Goal: Register for event/course

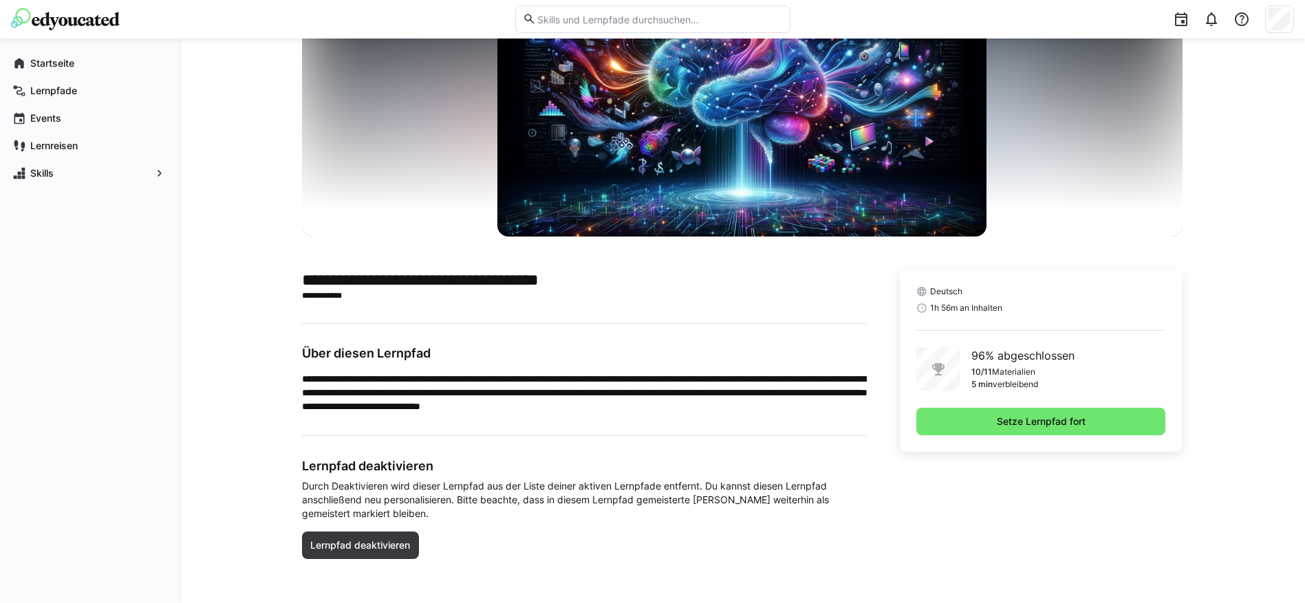
scroll to position [116, 0]
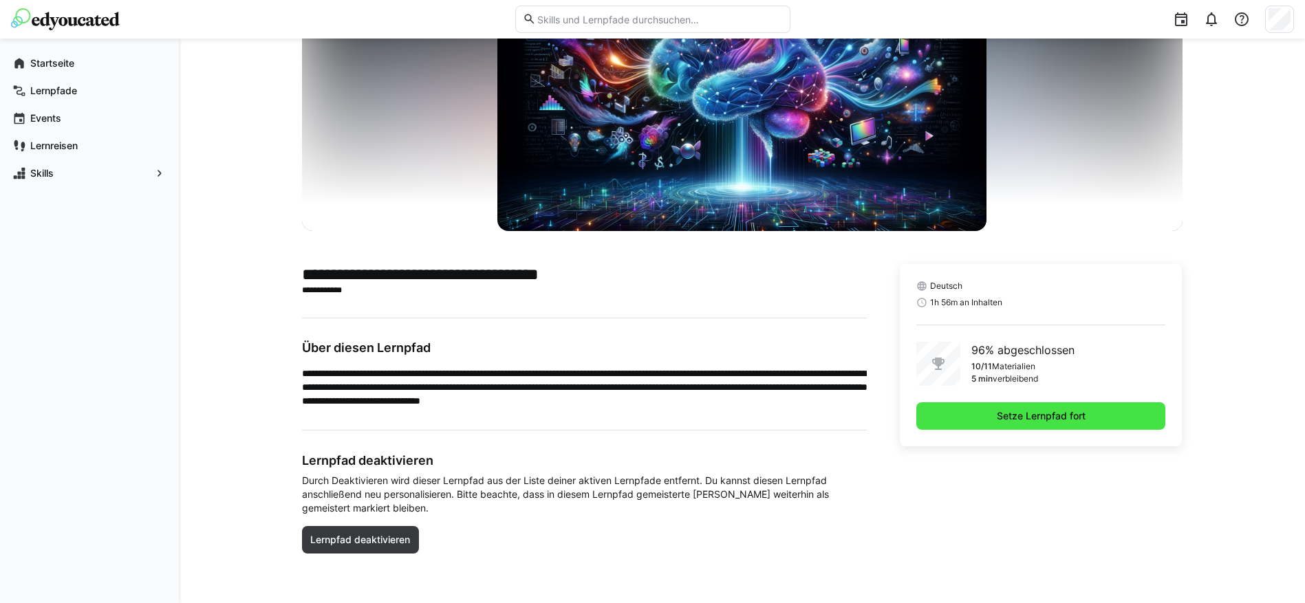
click at [1046, 414] on span "Setze Lernpfad fort" at bounding box center [1041, 416] width 93 height 14
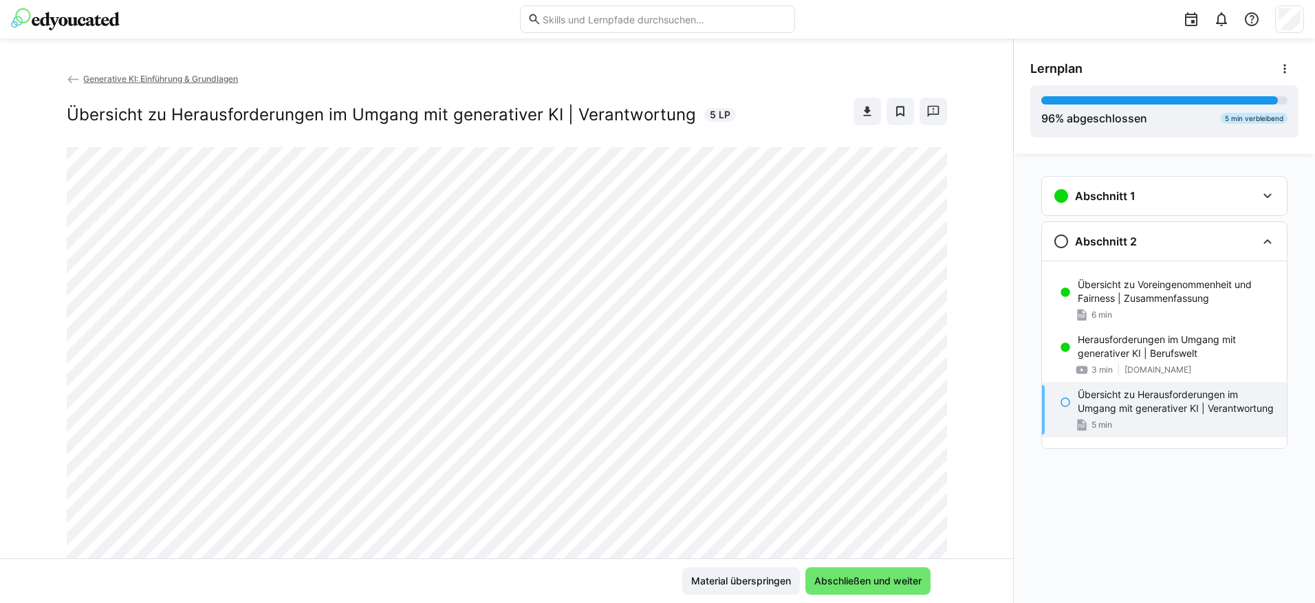
click at [1092, 402] on p "Übersicht zu Herausforderungen im Umgang mit generativer KI | Verantwortung" at bounding box center [1177, 402] width 198 height 28
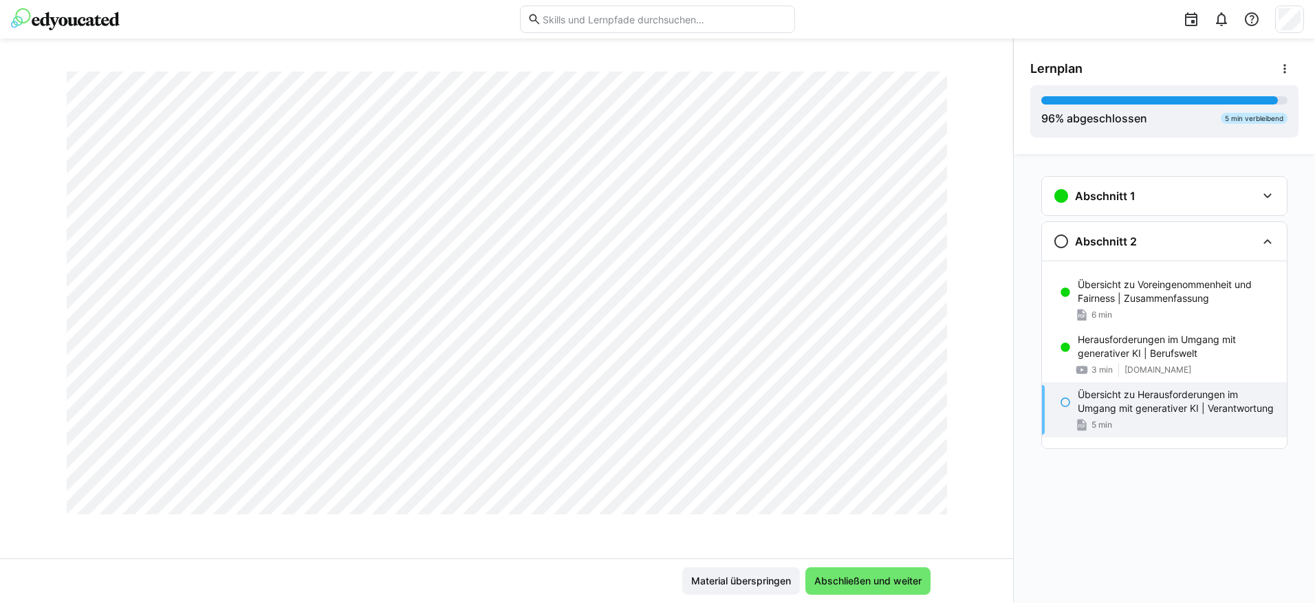
scroll to position [619, 0]
click at [866, 577] on span "Abschließen und weiter" at bounding box center [868, 581] width 111 height 14
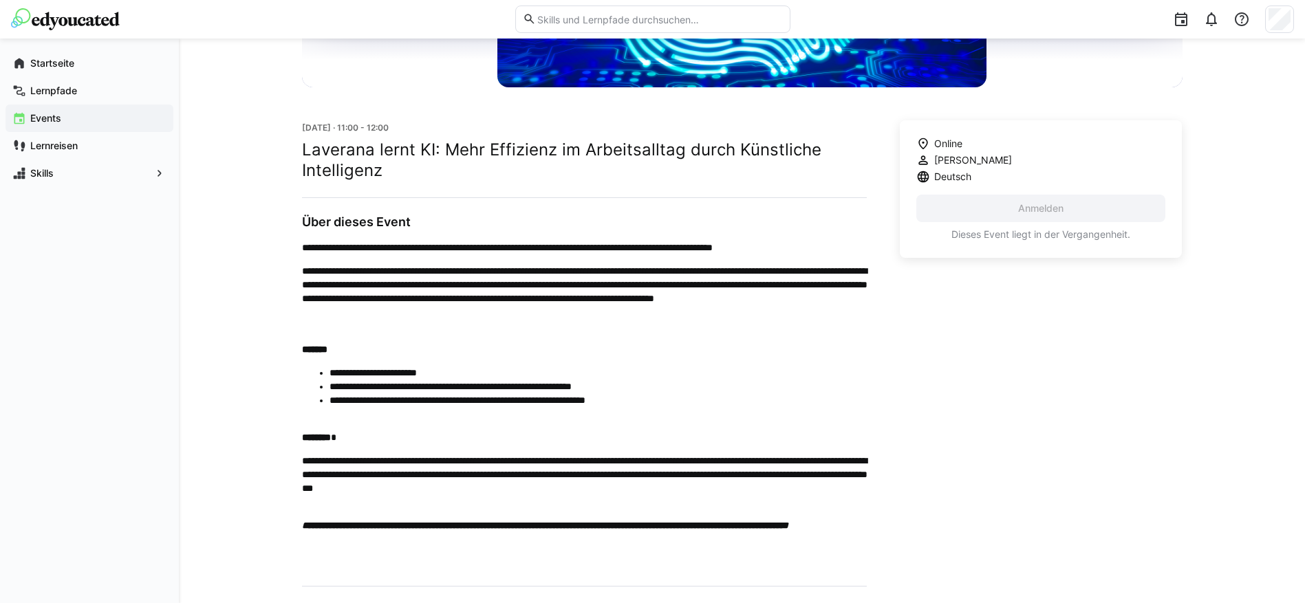
scroll to position [344, 0]
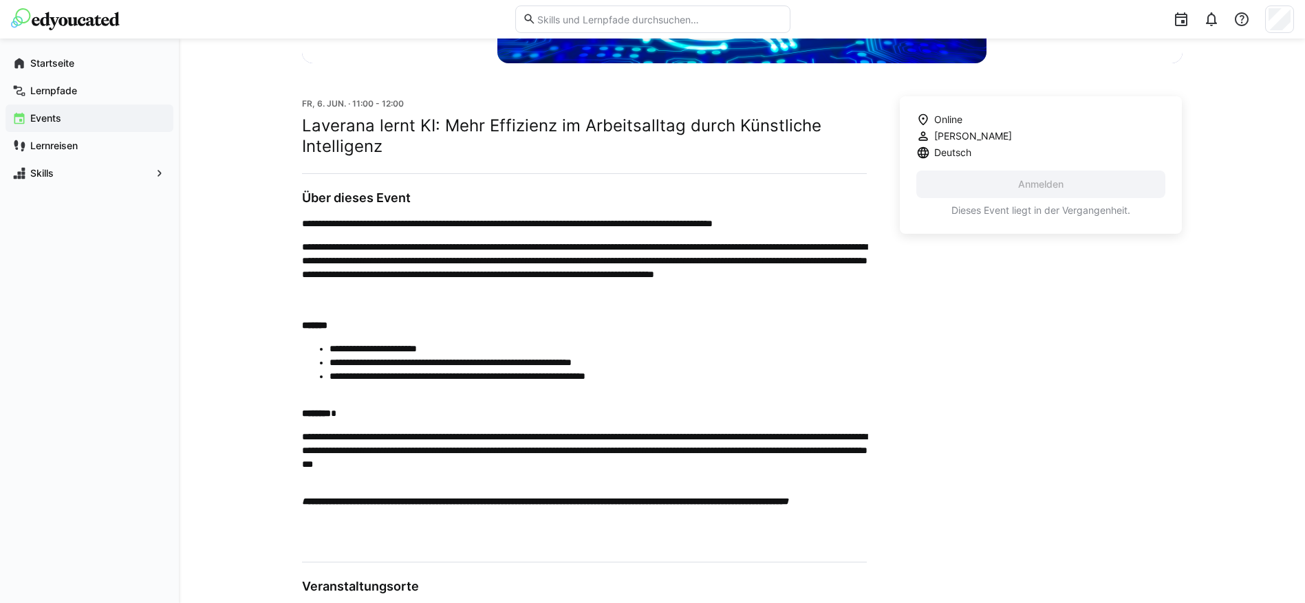
scroll to position [438, 0]
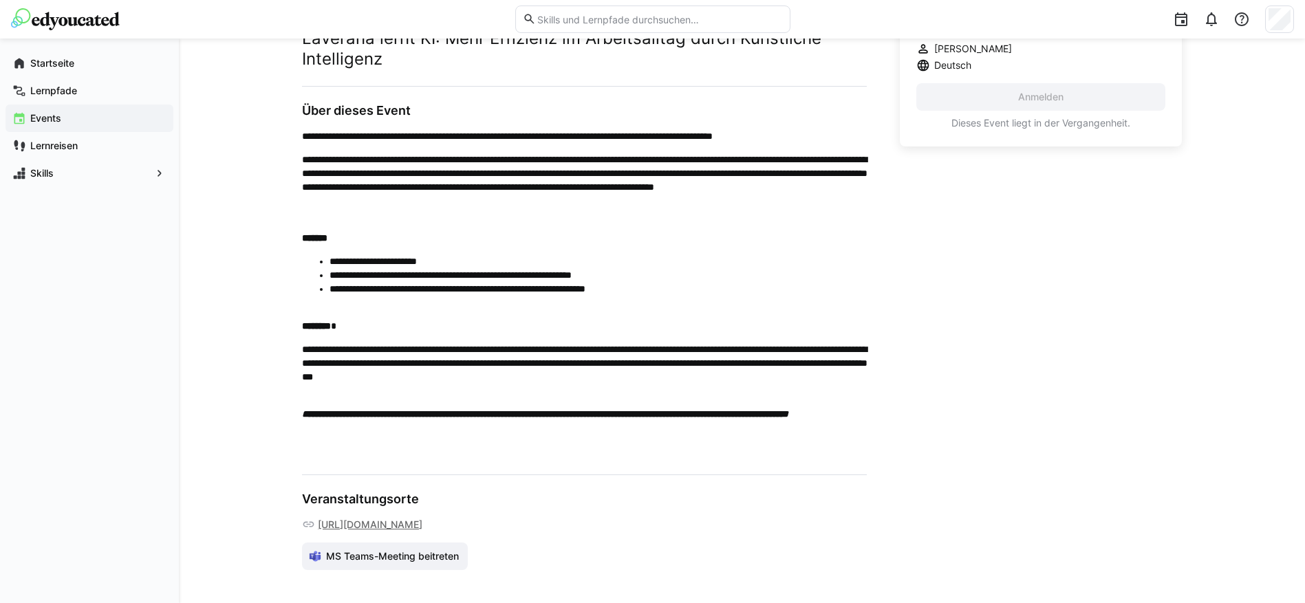
click at [404, 518] on link "https://teams.microsoft.com/l/meetup-join/19%3ameeting_ZTBkZGRjMDAtNjNmMi00MDkx…" at bounding box center [370, 525] width 105 height 14
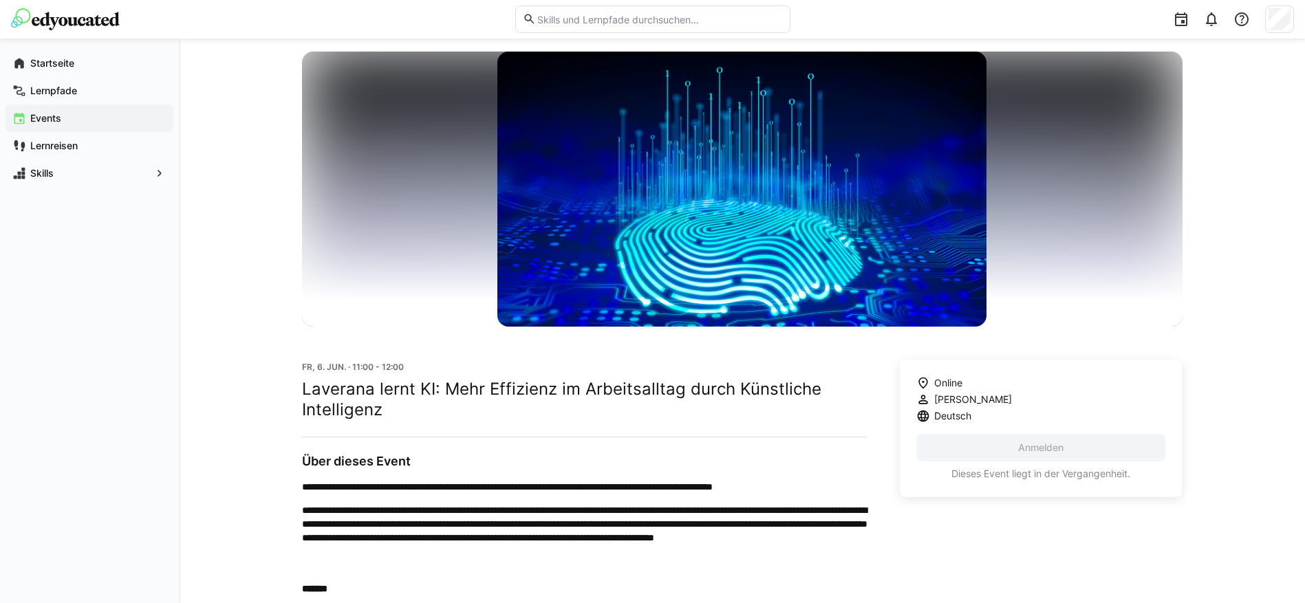
scroll to position [25, 0]
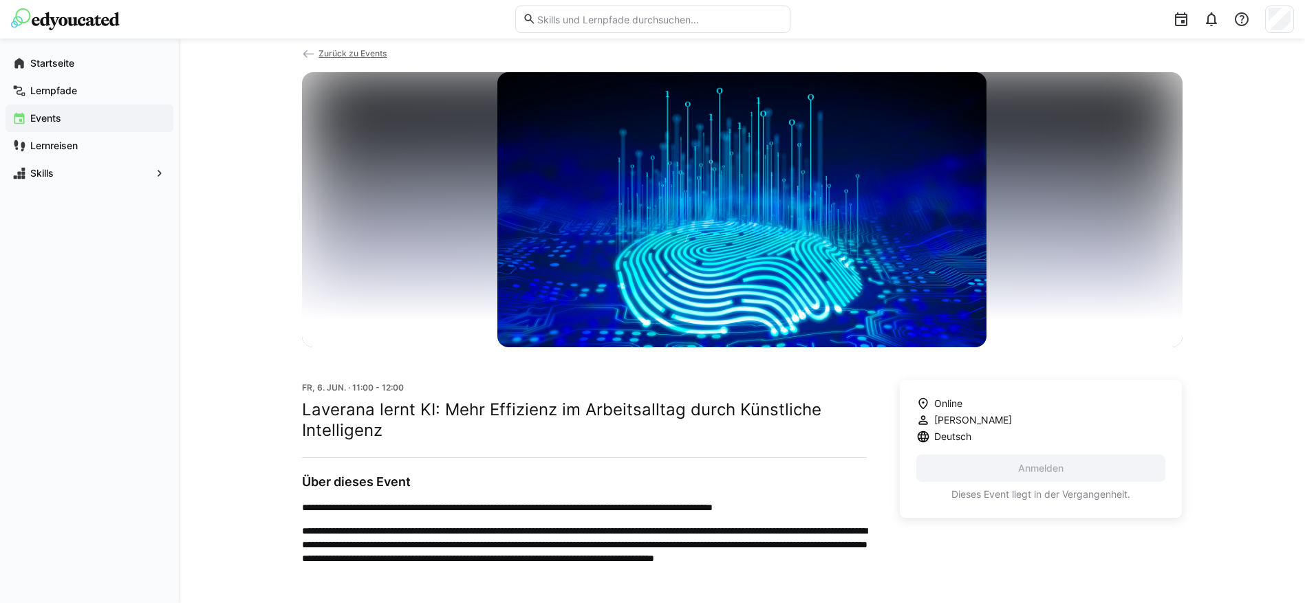
click at [563, 20] on input "text" at bounding box center [659, 19] width 246 height 12
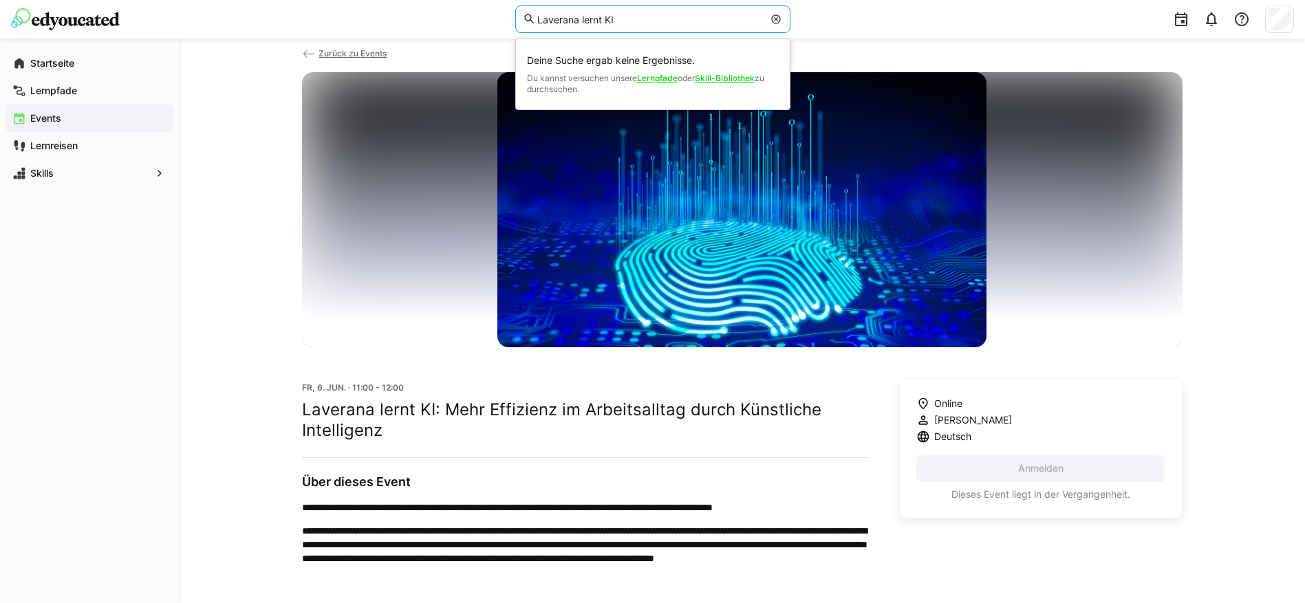
type input "Laverana lernt KI"
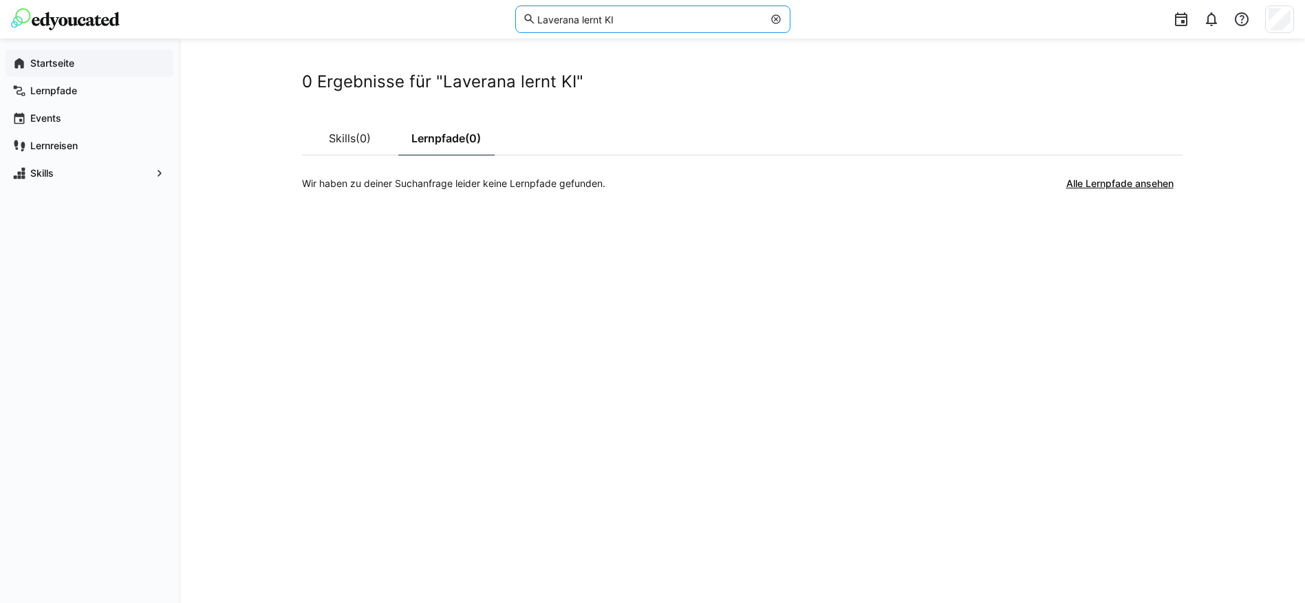
click at [0, 0] on app-navigation-label "Startseite" at bounding box center [0, 0] width 0 height 0
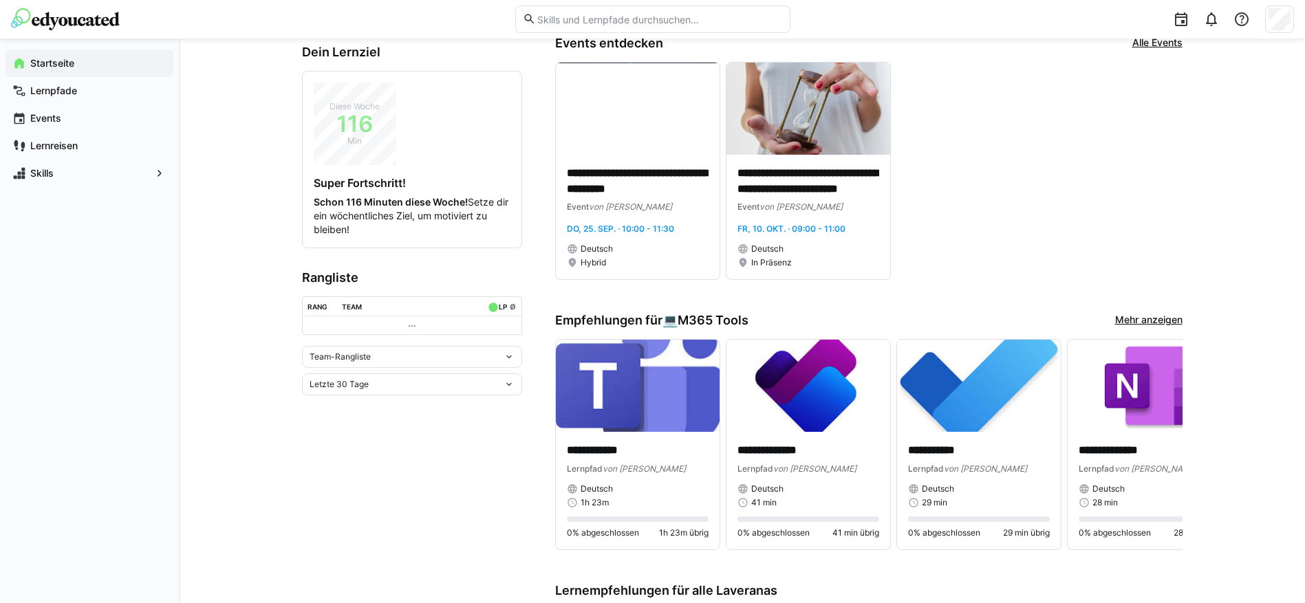
scroll to position [275, 0]
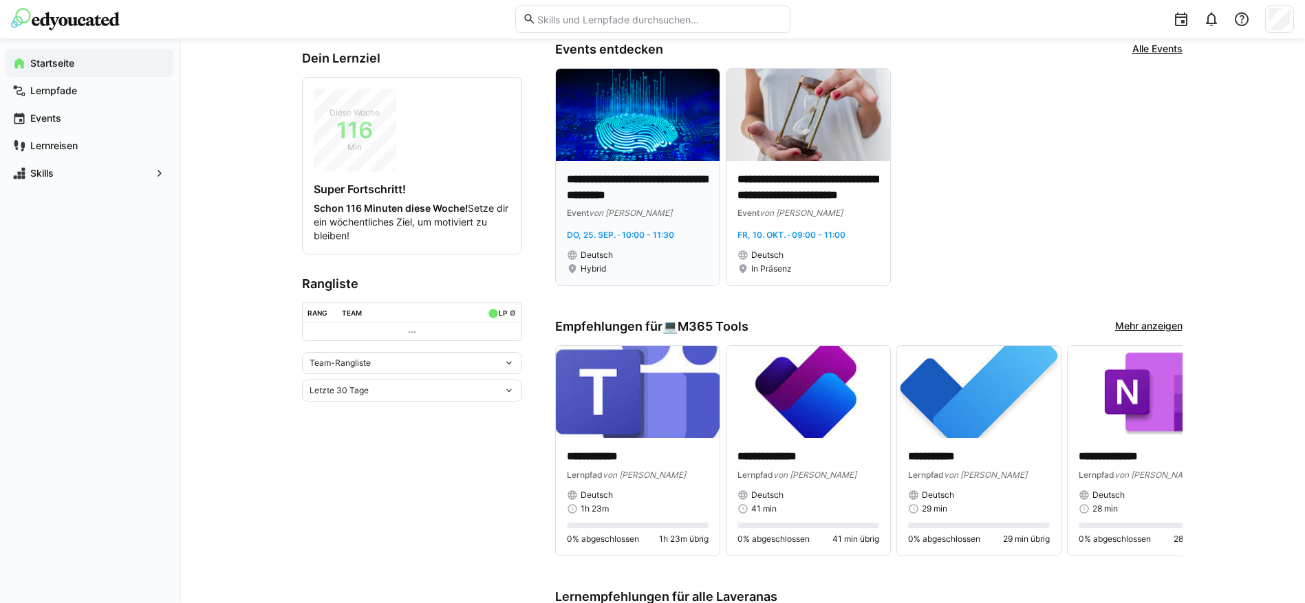
click at [680, 209] on div "Event von Laverana" at bounding box center [638, 213] width 142 height 14
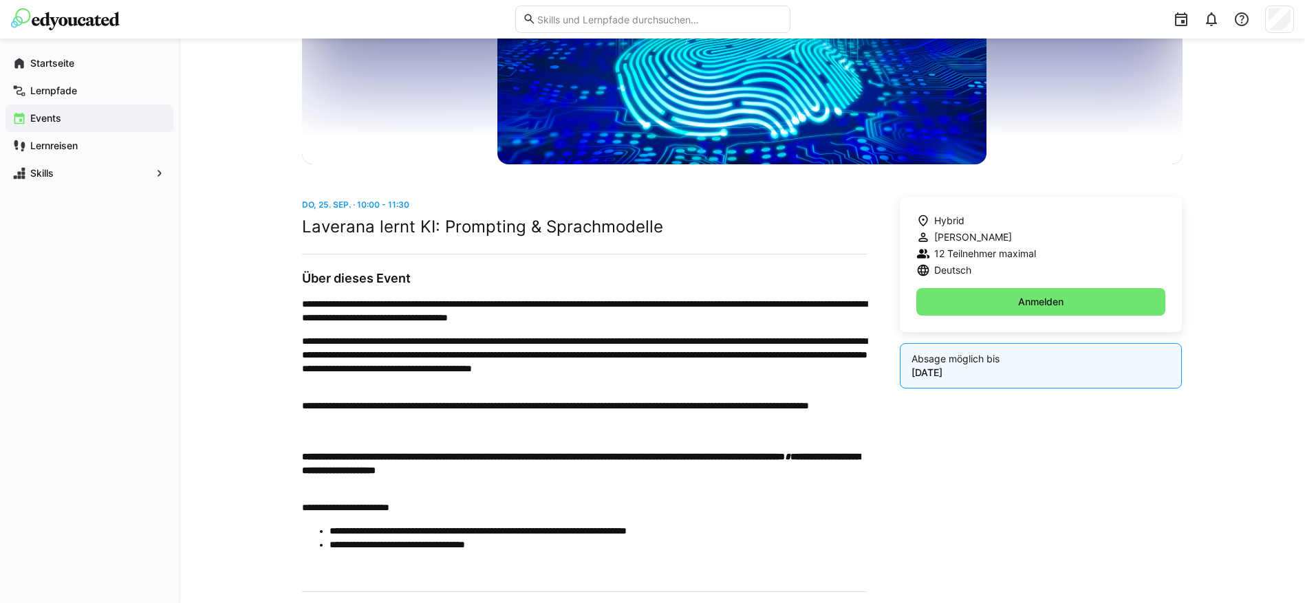
scroll to position [185, 0]
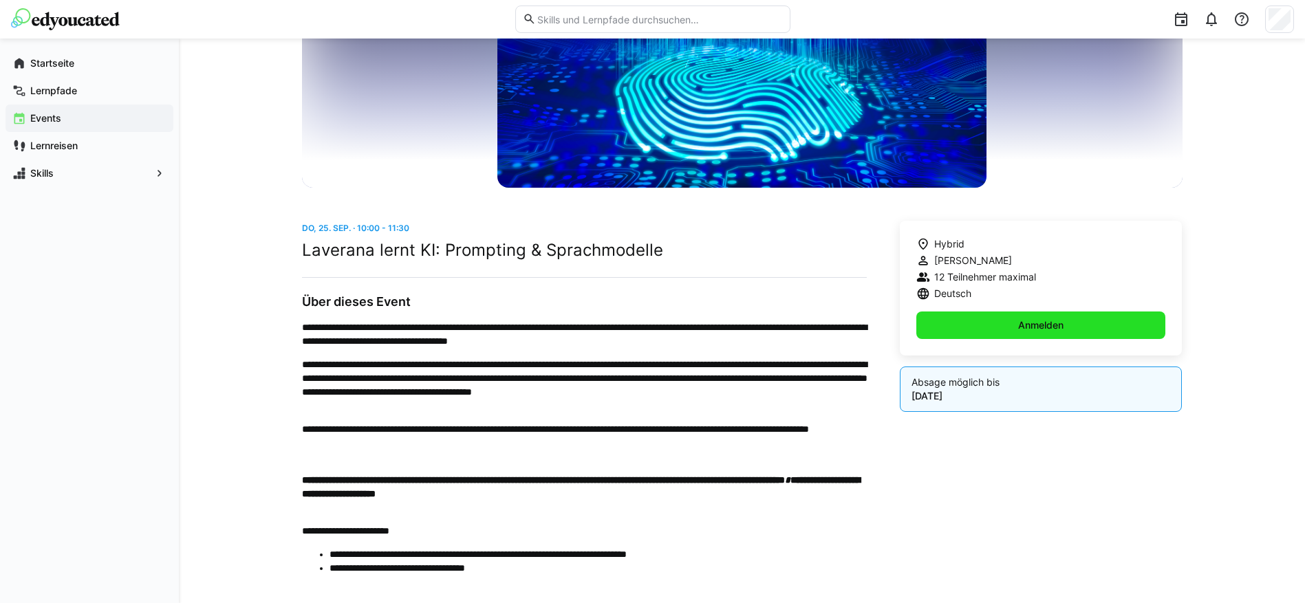
click at [1084, 323] on span "Anmelden" at bounding box center [1041, 326] width 250 height 28
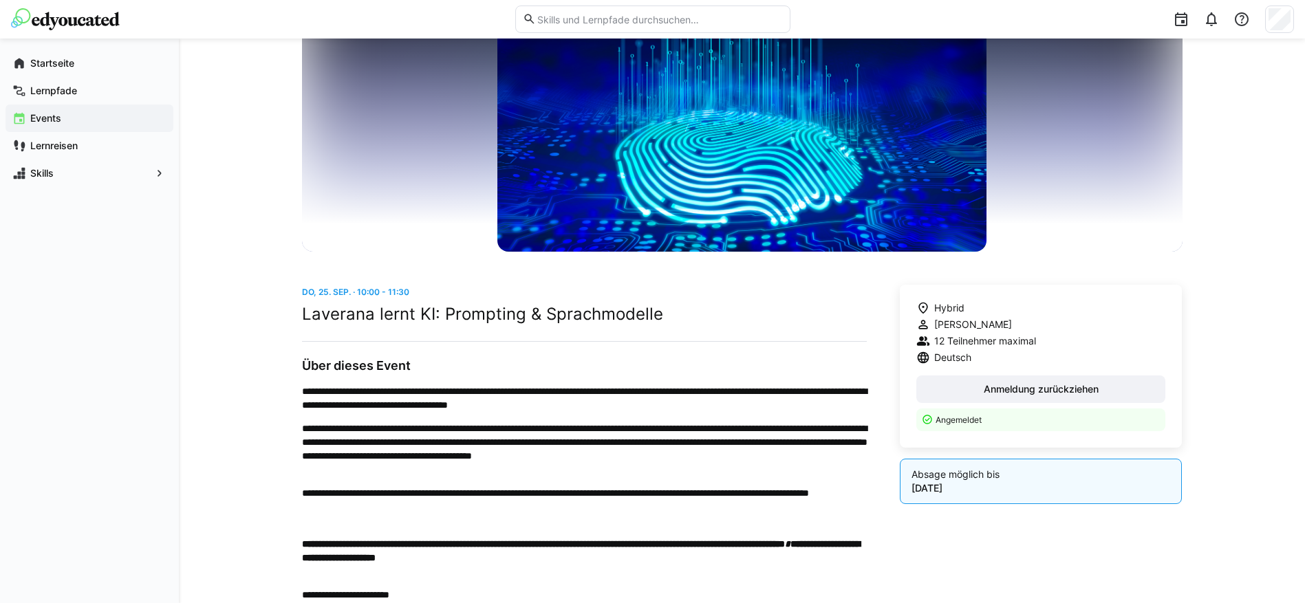
scroll to position [0, 0]
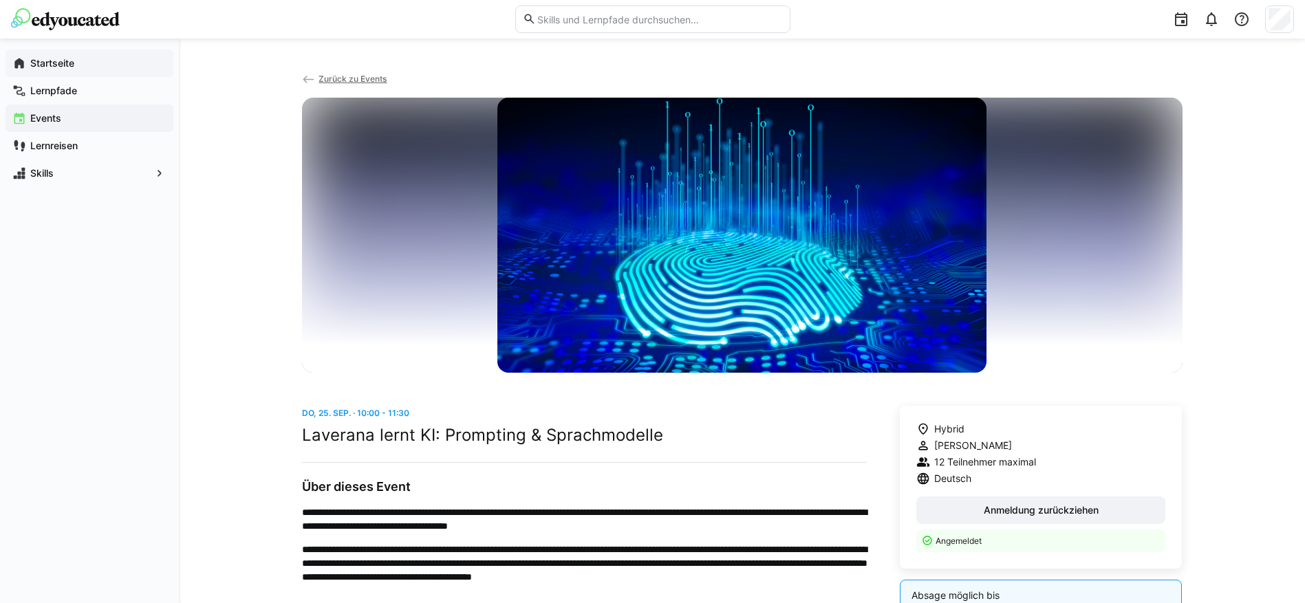
click at [0, 0] on app-navigation-label "Startseite" at bounding box center [0, 0] width 0 height 0
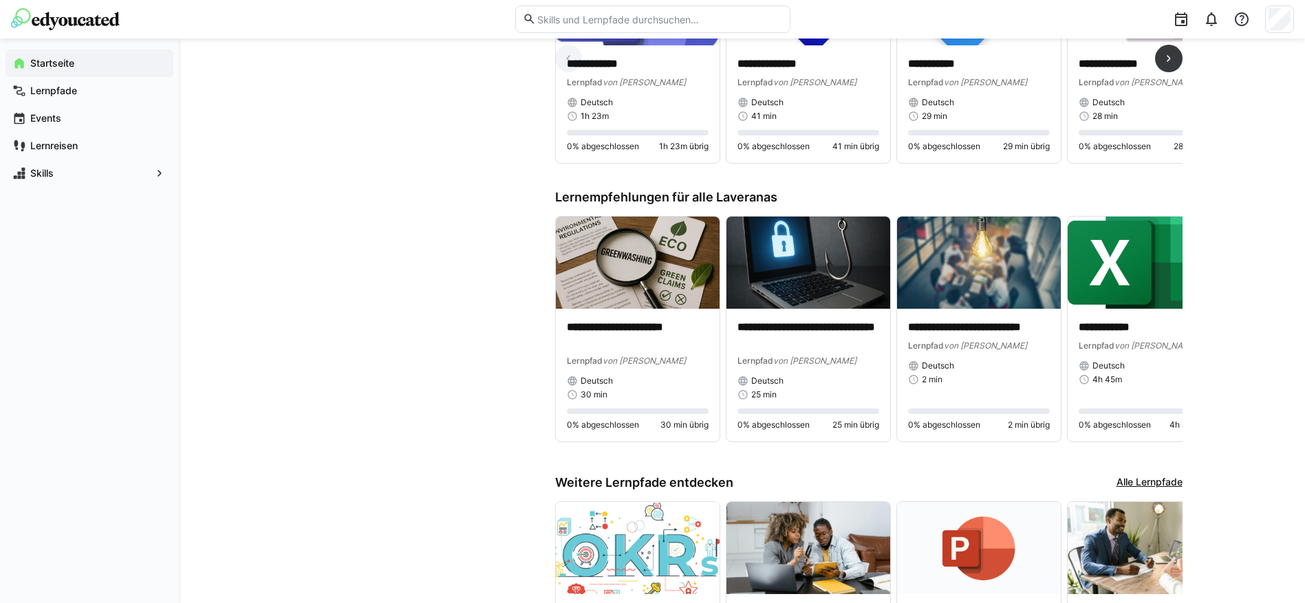
scroll to position [688, 0]
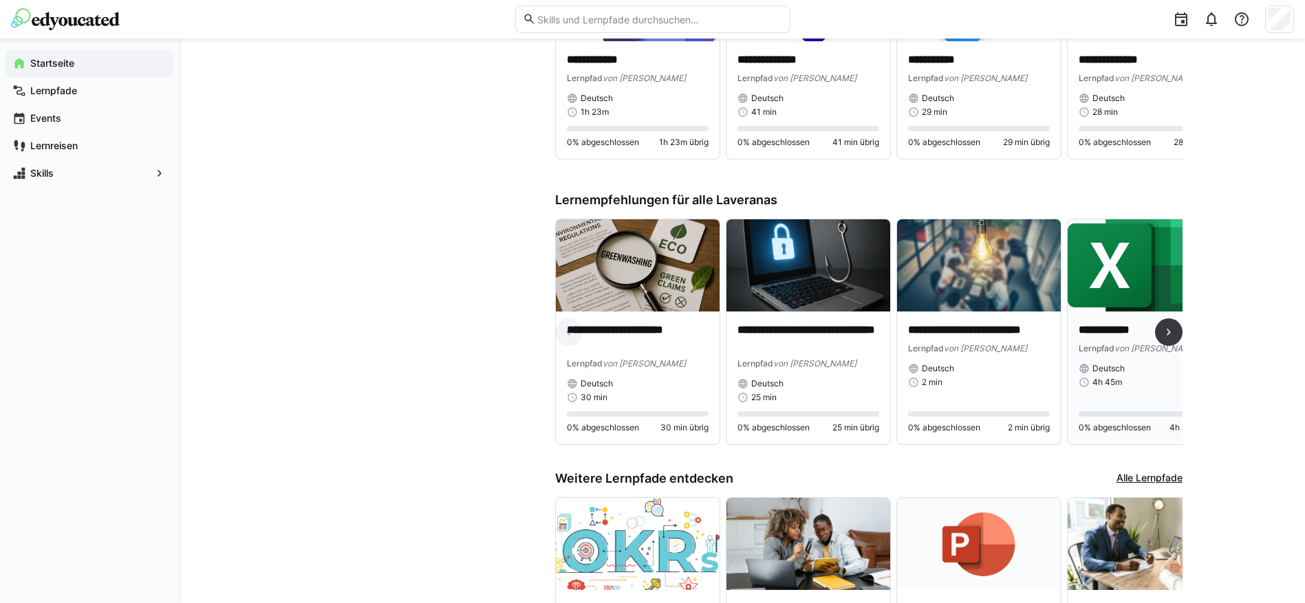
click at [1125, 339] on div "**********" at bounding box center [1150, 339] width 142 height 32
